Goal: Transaction & Acquisition: Obtain resource

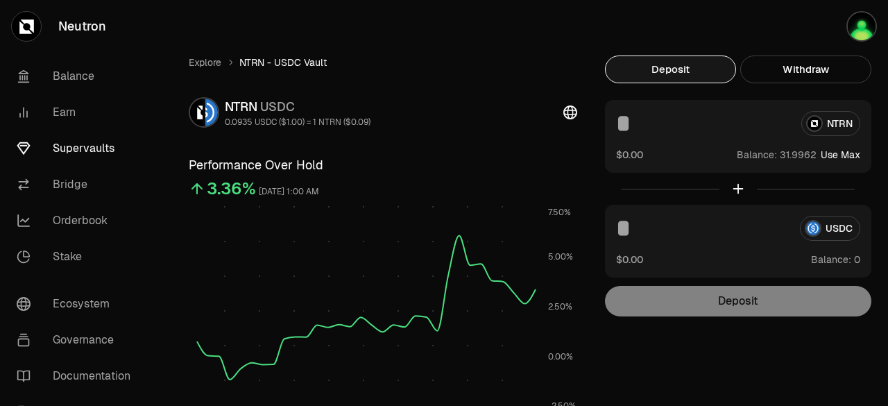
click at [832, 124] on div "NTRN" at bounding box center [738, 123] width 244 height 25
click at [706, 133] on input at bounding box center [703, 123] width 174 height 25
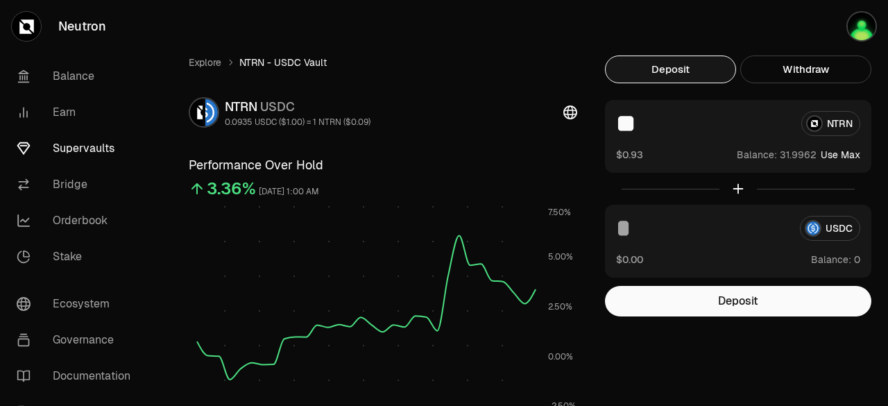
type input "*"
type input "**"
click at [742, 192] on div at bounding box center [738, 189] width 266 height 32
click at [737, 190] on div at bounding box center [738, 189] width 266 height 32
click at [697, 305] on button "Deposit" at bounding box center [738, 301] width 266 height 31
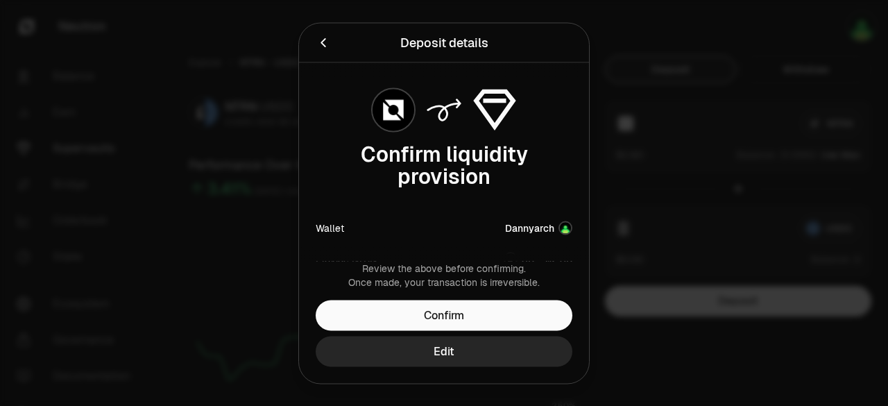
click at [325, 48] on icon "Back" at bounding box center [323, 42] width 15 height 15
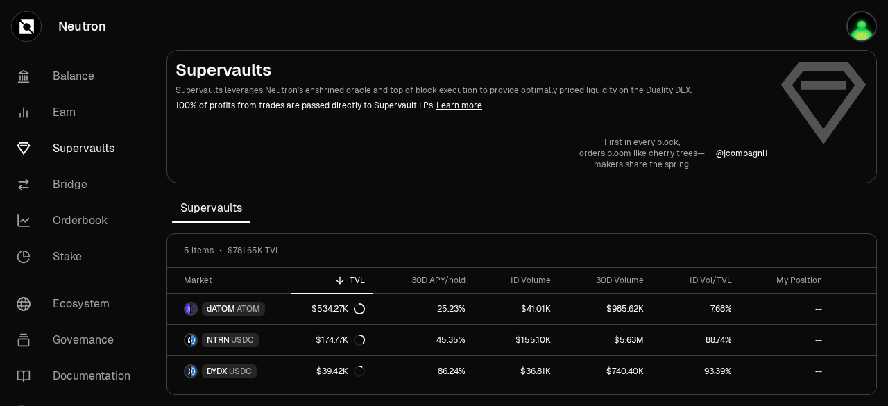
drag, startPoint x: 0, startPoint y: 0, endPoint x: 571, endPoint y: 230, distance: 615.4
click at [571, 230] on section "Supervaults Supervaults leverages Neutron's enshrined oracle and top of block e…" at bounding box center [521, 203] width 733 height 406
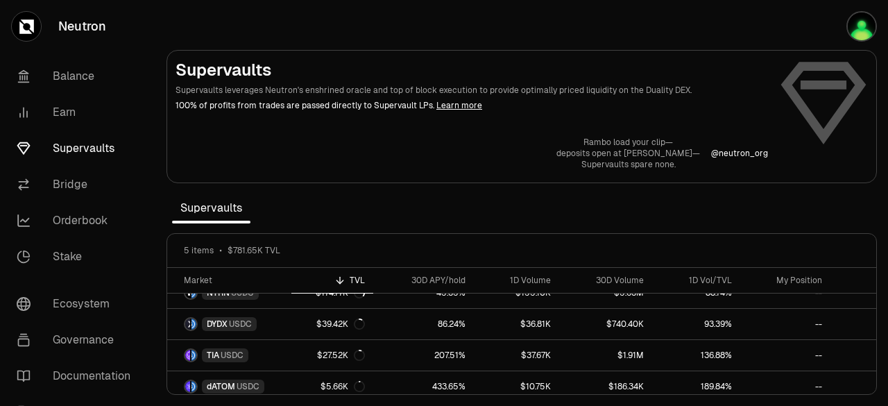
scroll to position [52, 0]
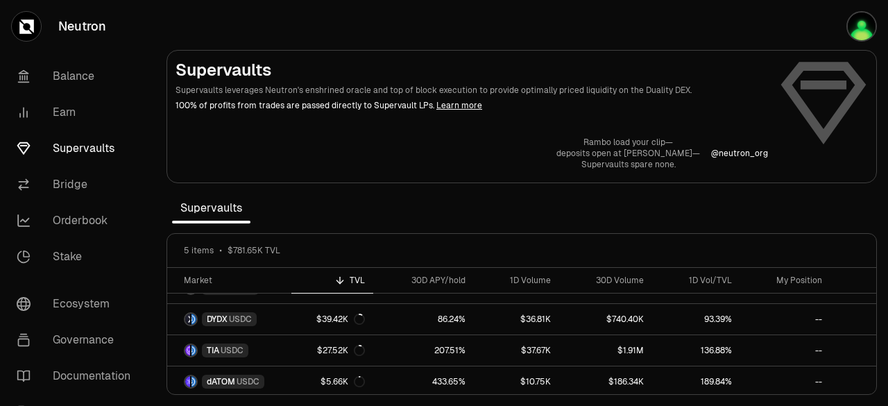
click at [436, 103] on link "Learn more" at bounding box center [459, 105] width 46 height 11
